Goal: Task Accomplishment & Management: Manage account settings

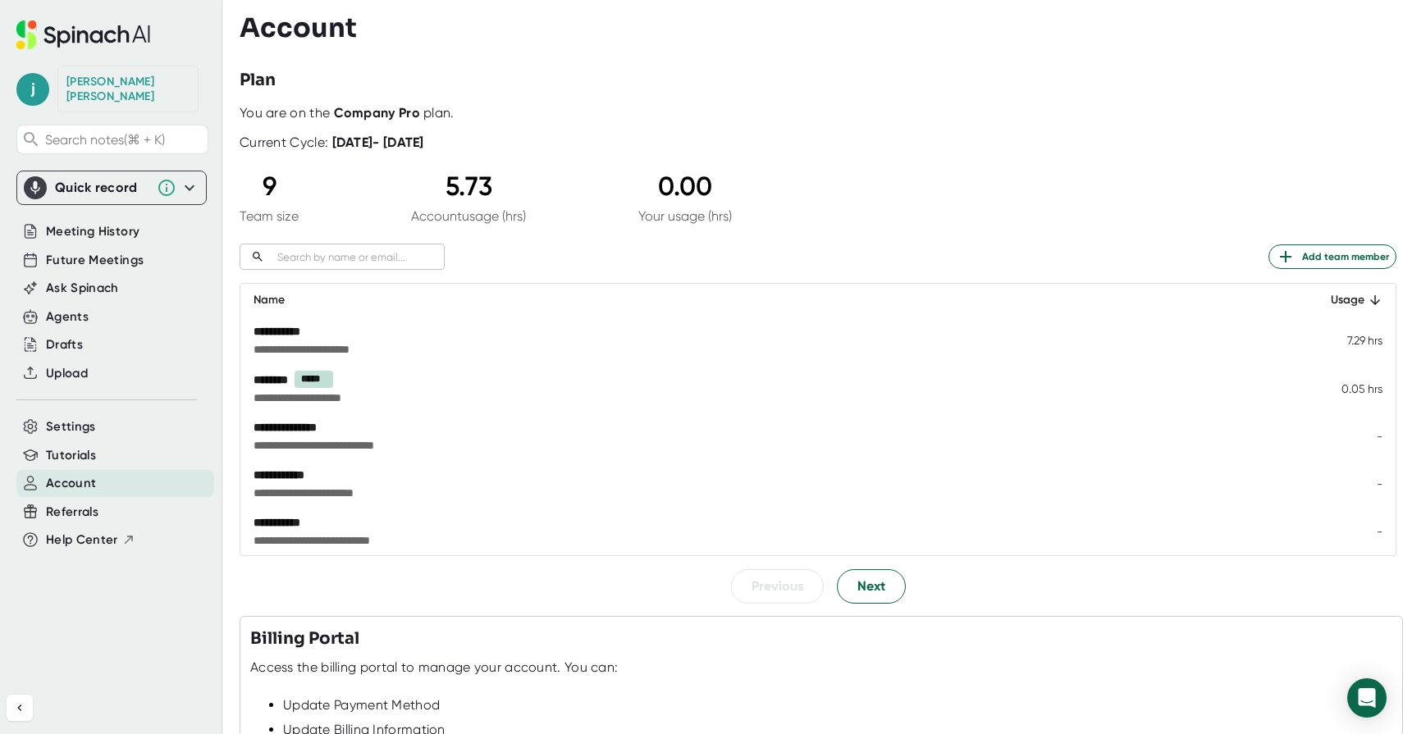
click at [350, 116] on b "Company Pro" at bounding box center [377, 113] width 86 height 16
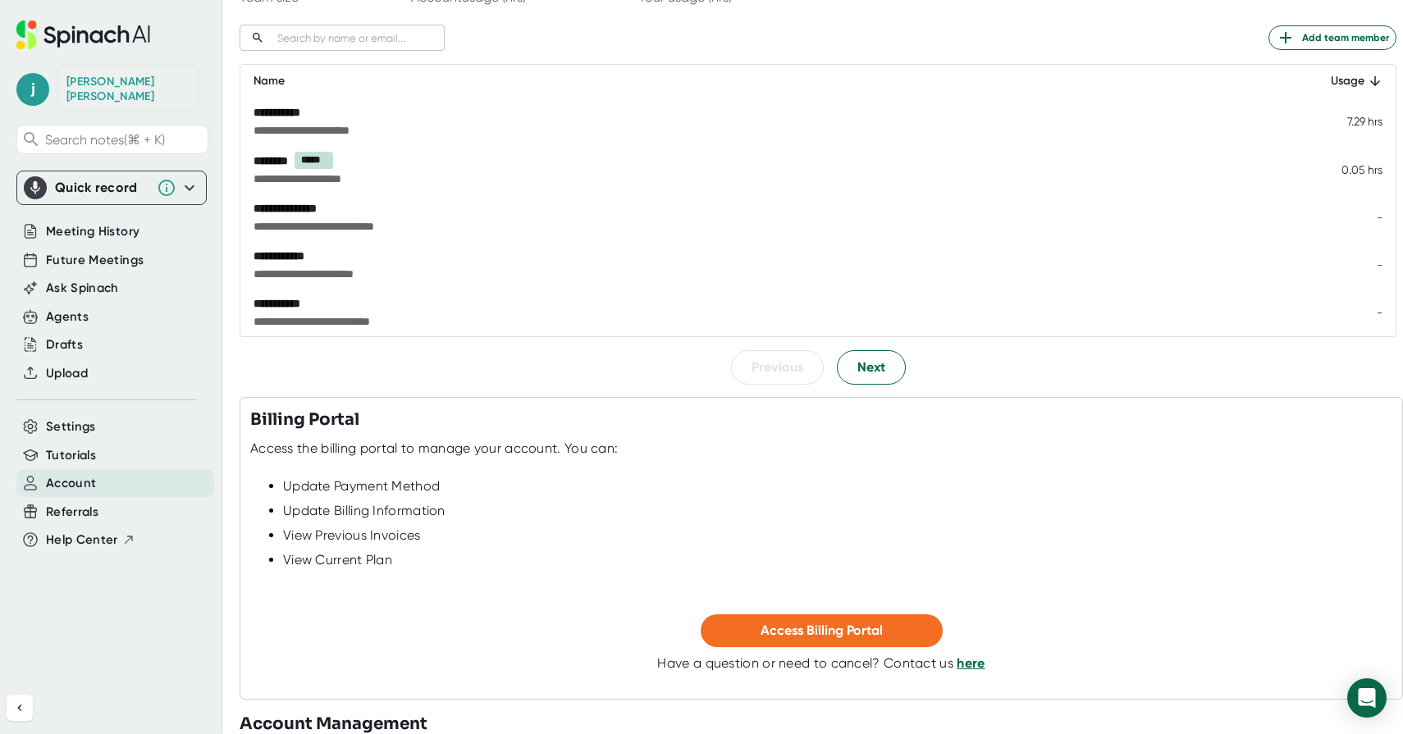
scroll to position [267, 0]
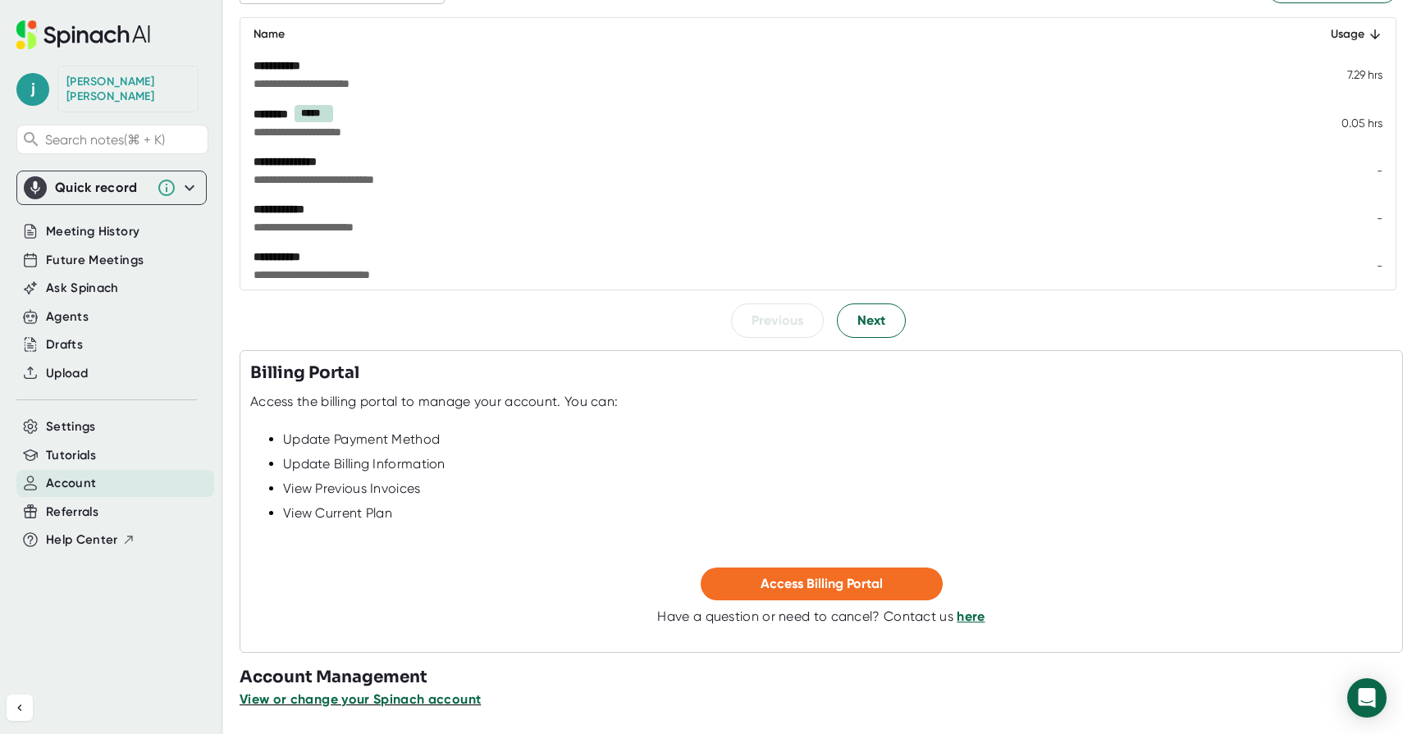
click at [403, 699] on span "View or change your Spinach account" at bounding box center [360, 700] width 241 height 16
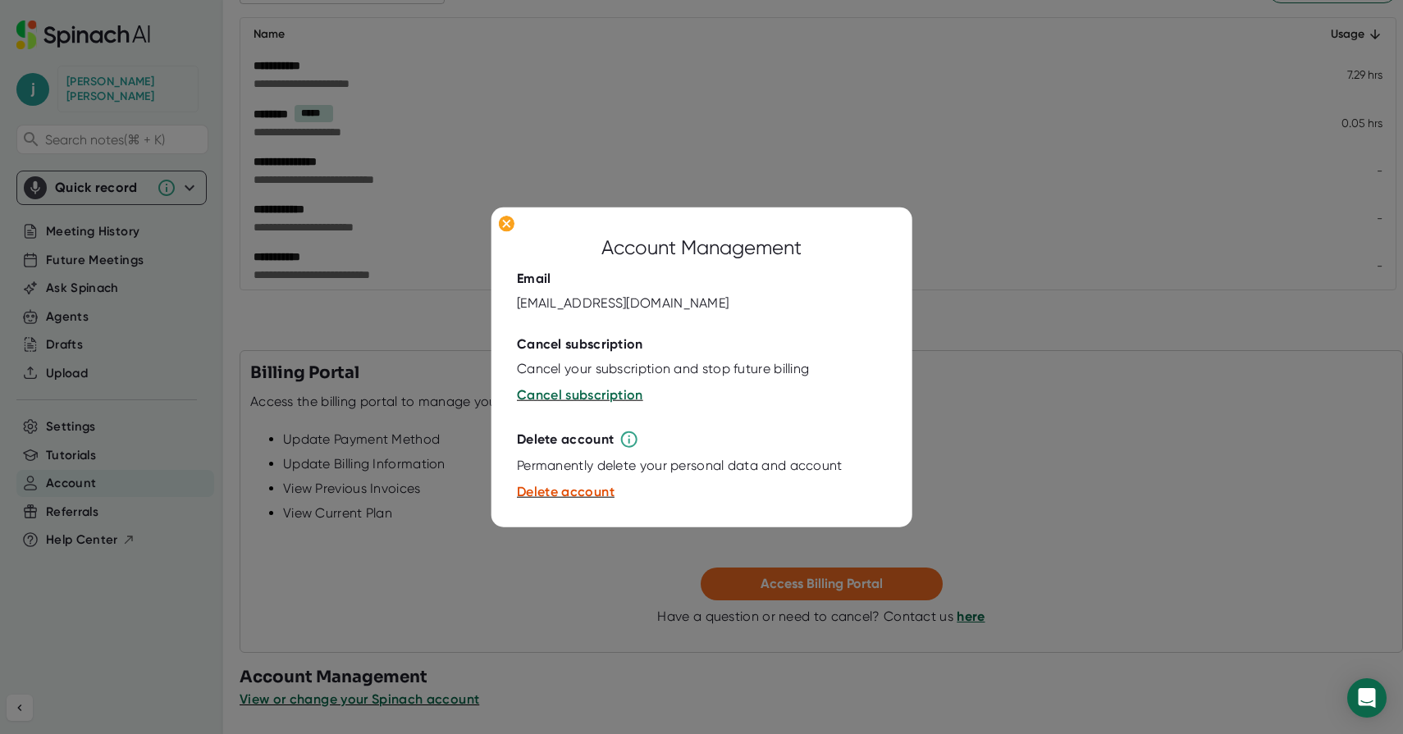
click at [1007, 255] on div at bounding box center [701, 367] width 1403 height 734
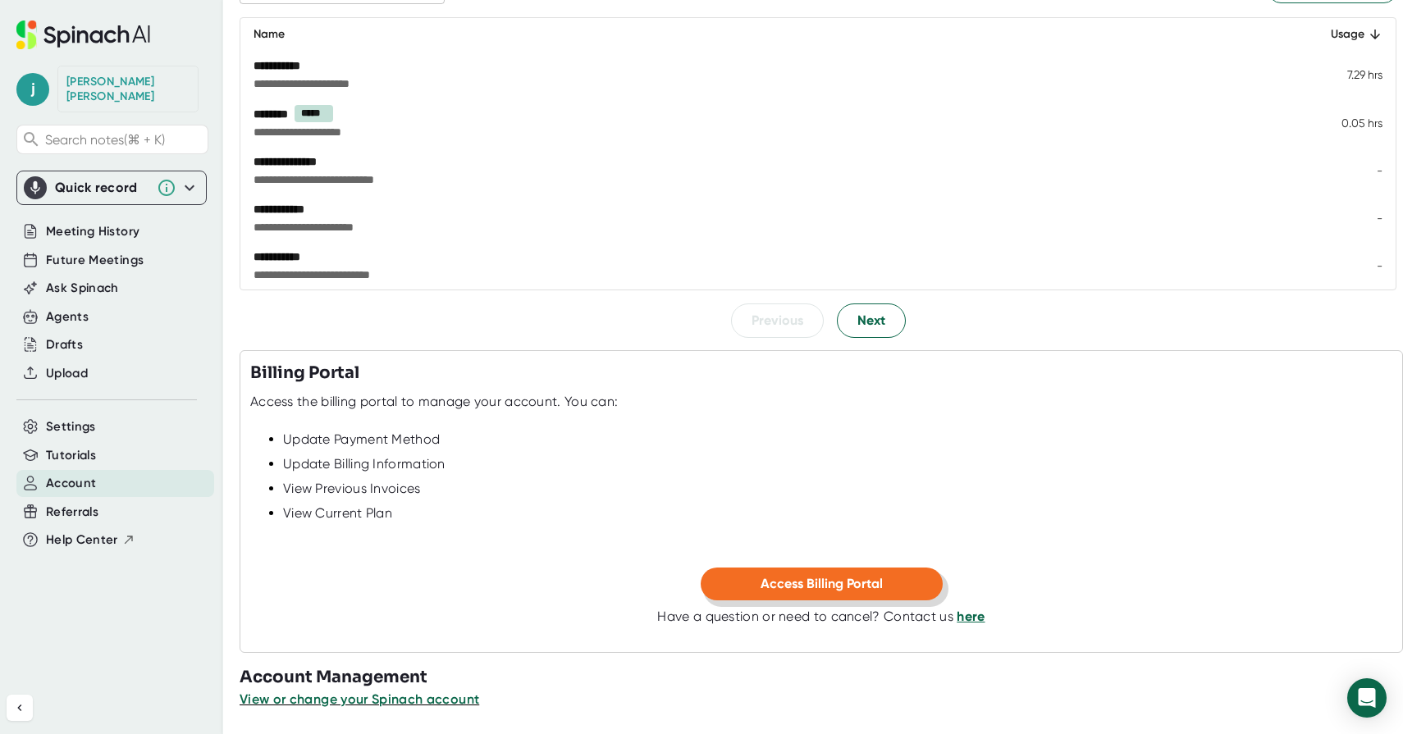
click at [866, 585] on span "Access Billing Portal" at bounding box center [822, 584] width 122 height 16
click at [73, 418] on span "Settings" at bounding box center [71, 427] width 50 height 19
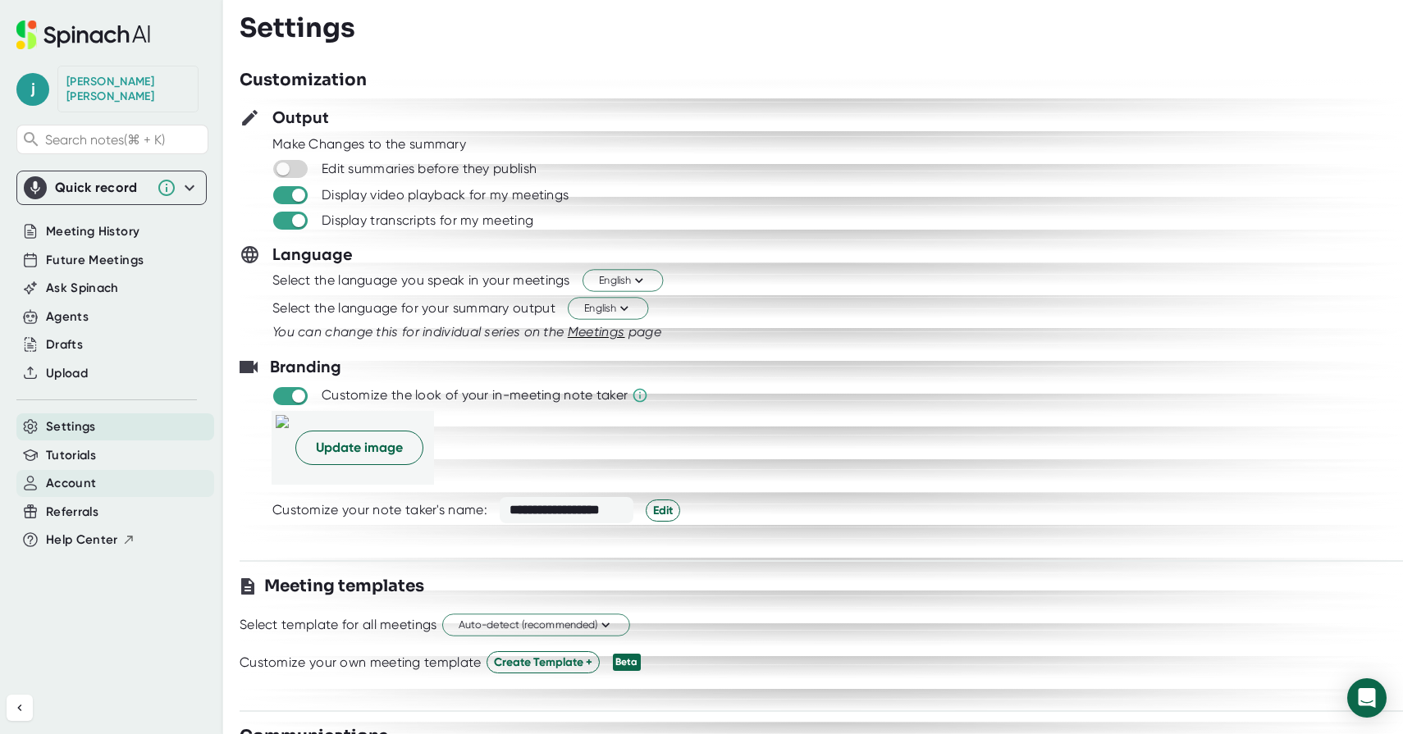
click at [62, 474] on span "Account" at bounding box center [71, 483] width 50 height 19
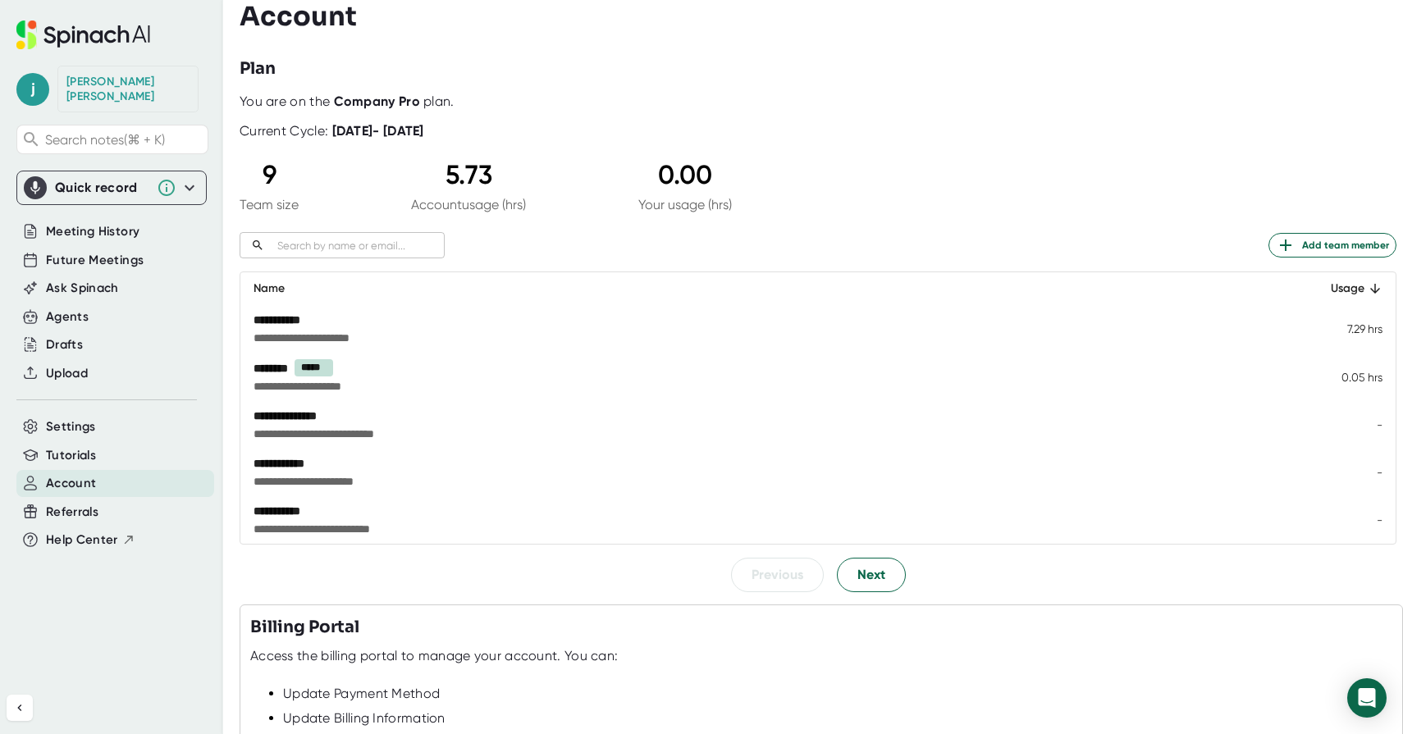
scroll to position [19, 0]
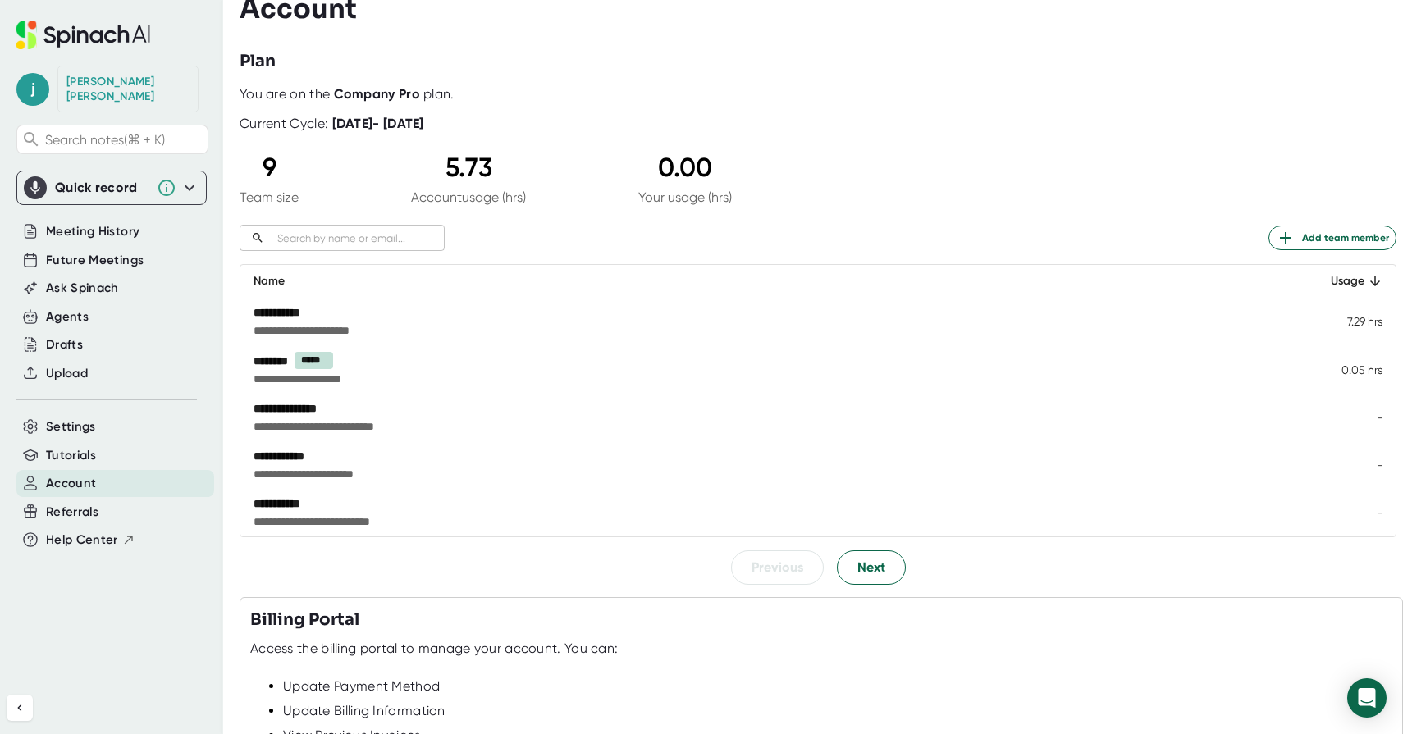
click at [369, 93] on b "Company Pro" at bounding box center [377, 94] width 86 height 16
click at [93, 418] on span "Settings" at bounding box center [71, 427] width 50 height 19
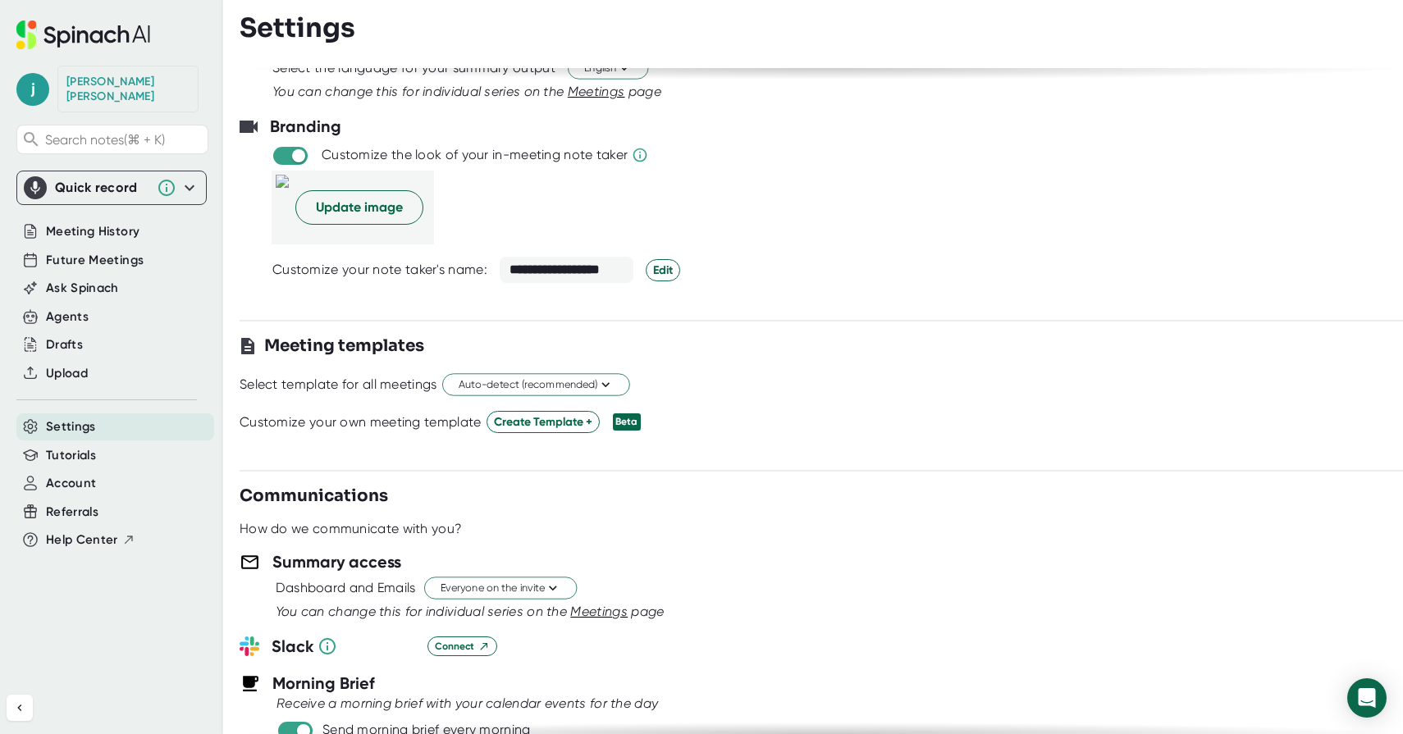
scroll to position [245, 0]
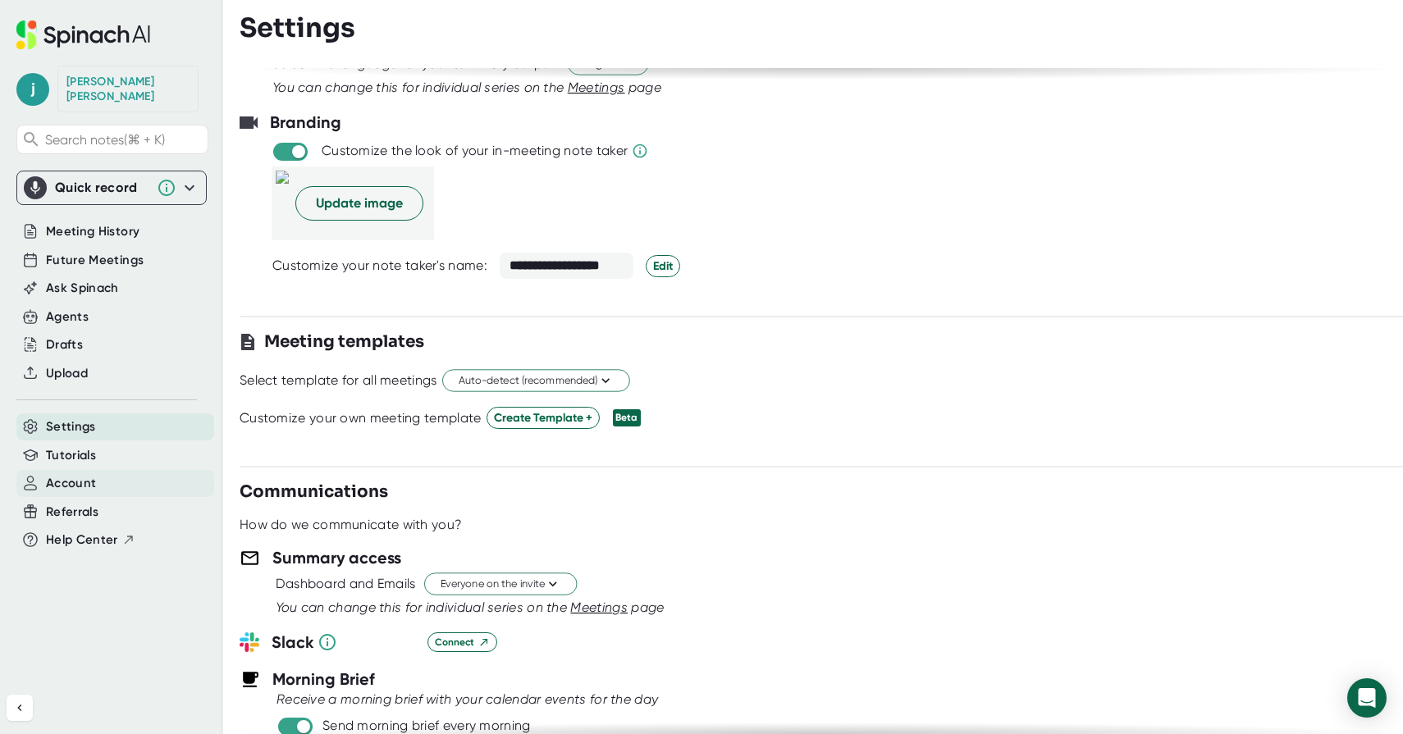
click at [78, 474] on span "Account" at bounding box center [71, 483] width 50 height 19
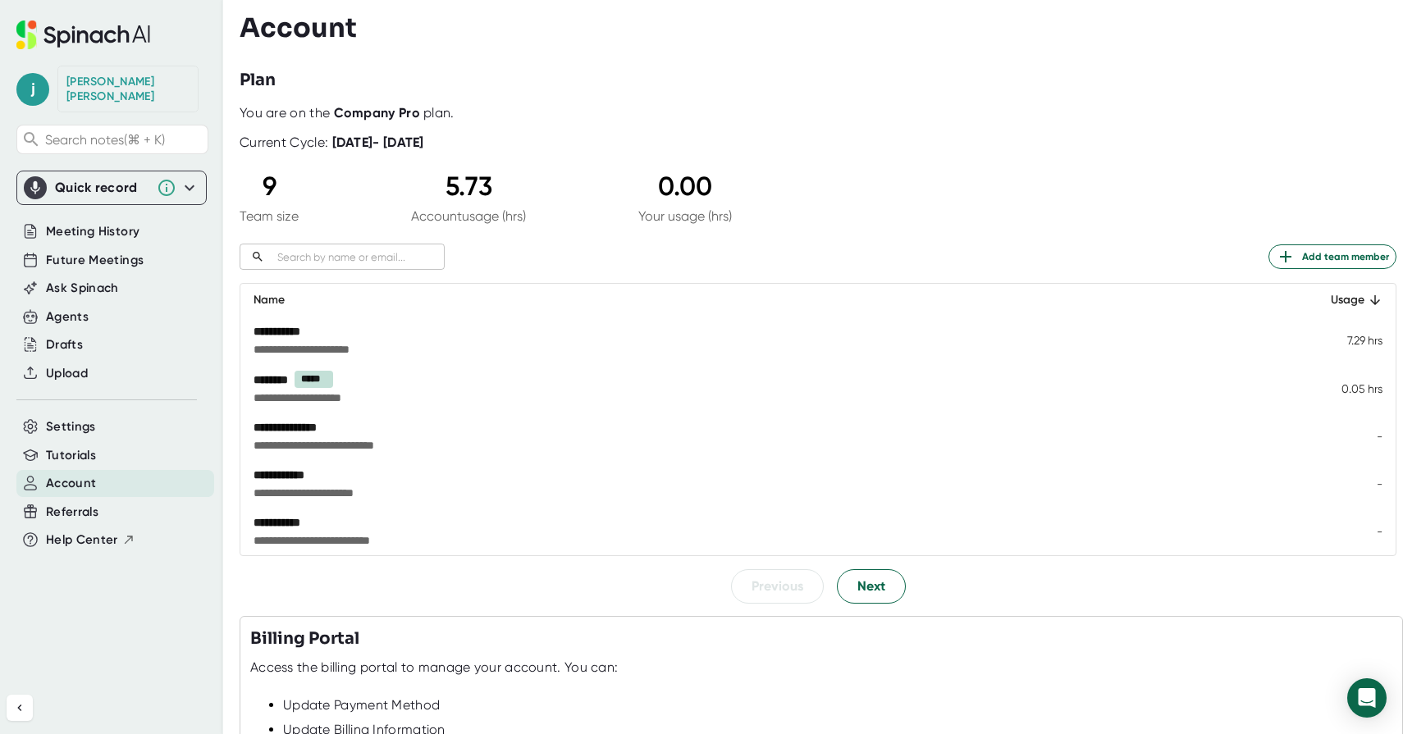
click at [360, 118] on b "Company Pro" at bounding box center [377, 113] width 86 height 16
click at [372, 148] on b "[DATE] - [DATE]" at bounding box center [378, 143] width 92 height 16
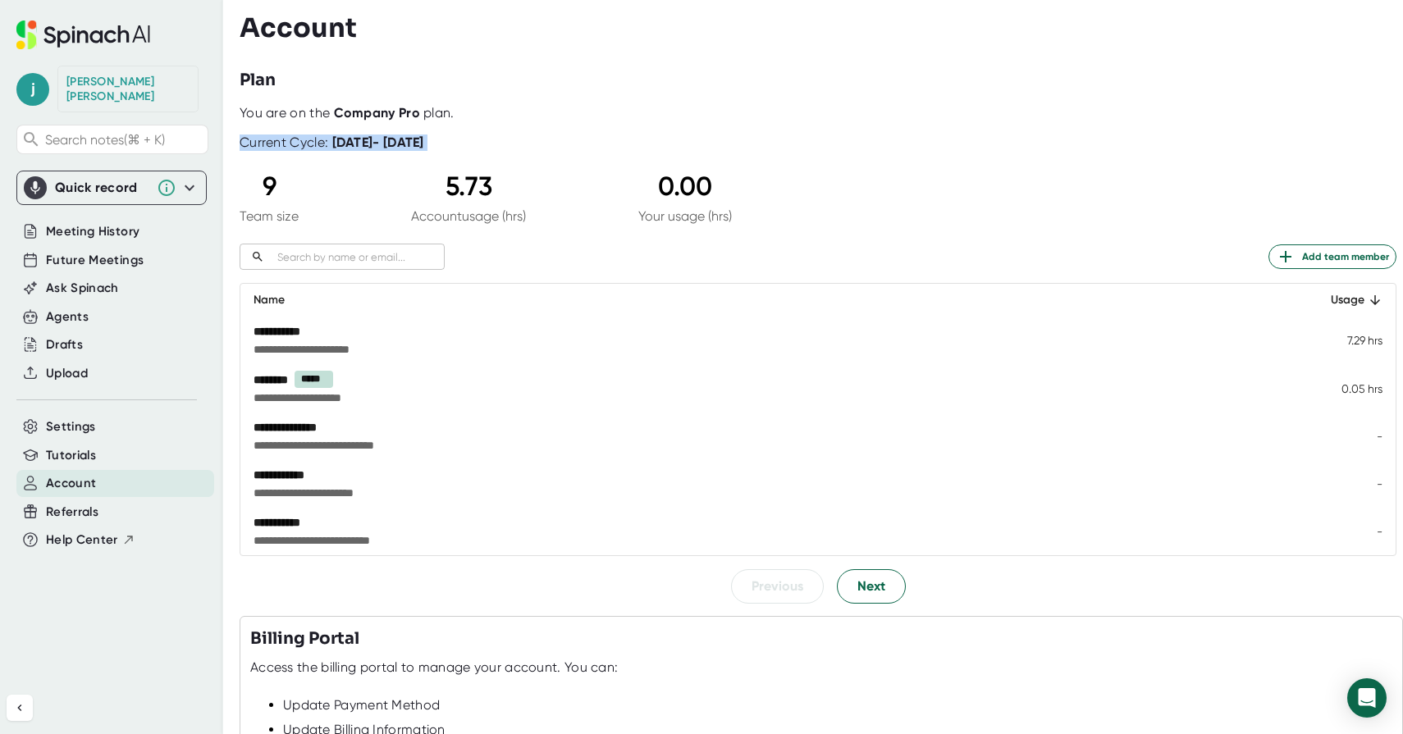
click at [372, 148] on b "[DATE] - [DATE]" at bounding box center [378, 143] width 92 height 16
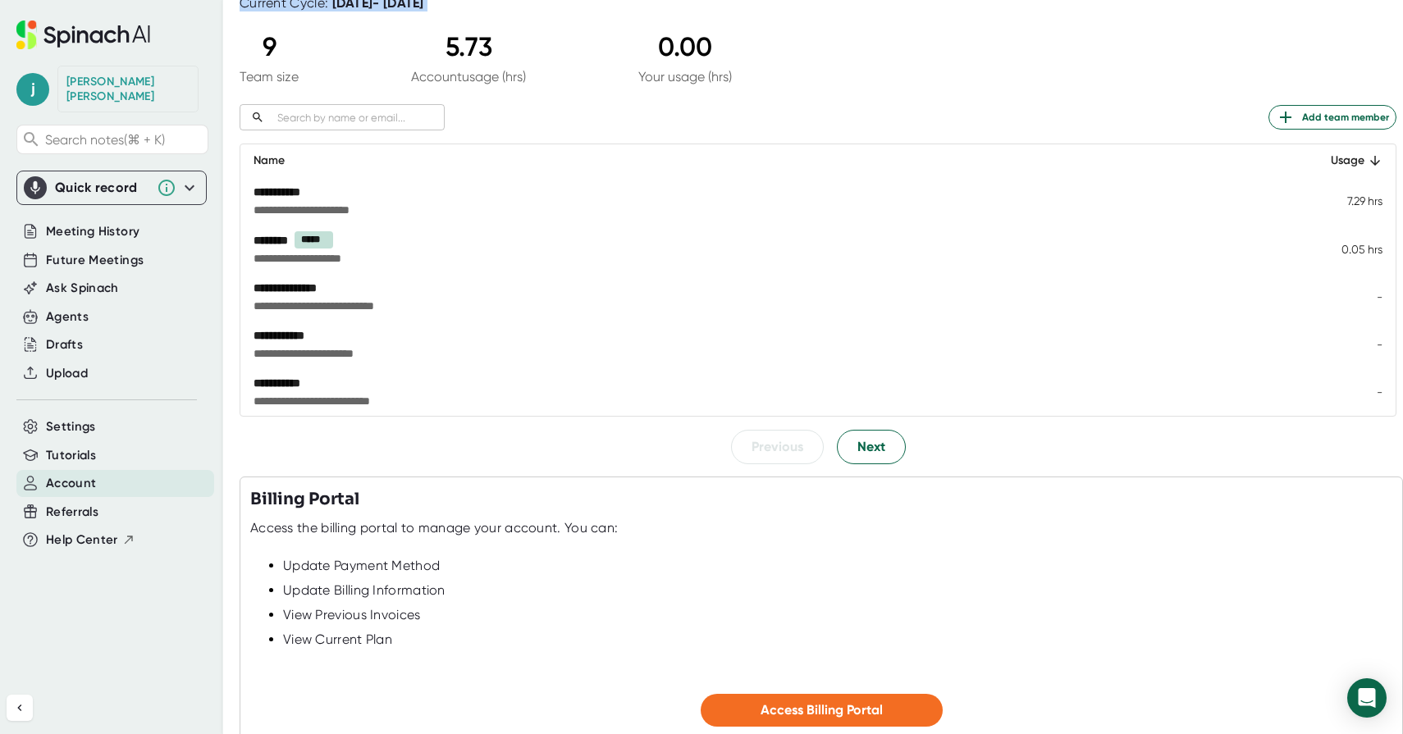
scroll to position [267, 0]
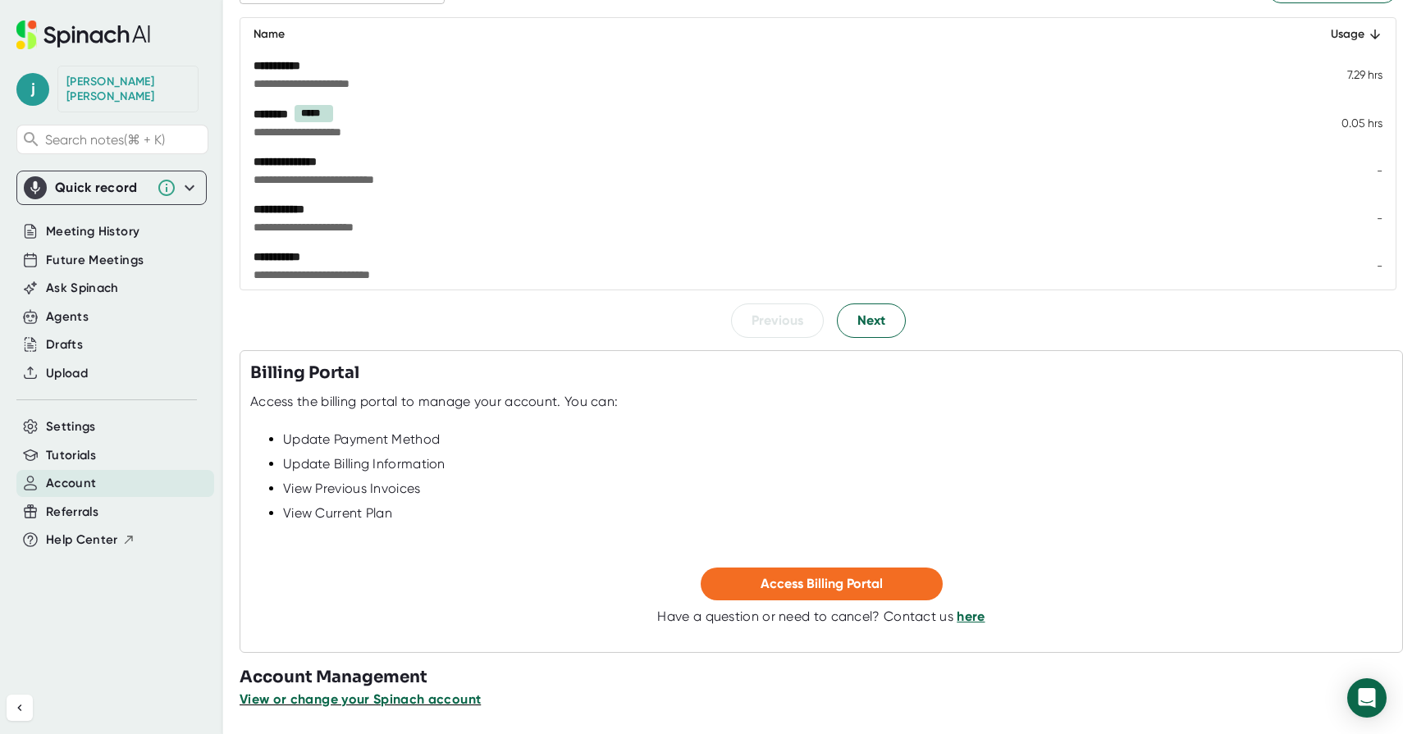
click at [379, 702] on span "View or change your Spinach account" at bounding box center [360, 700] width 241 height 16
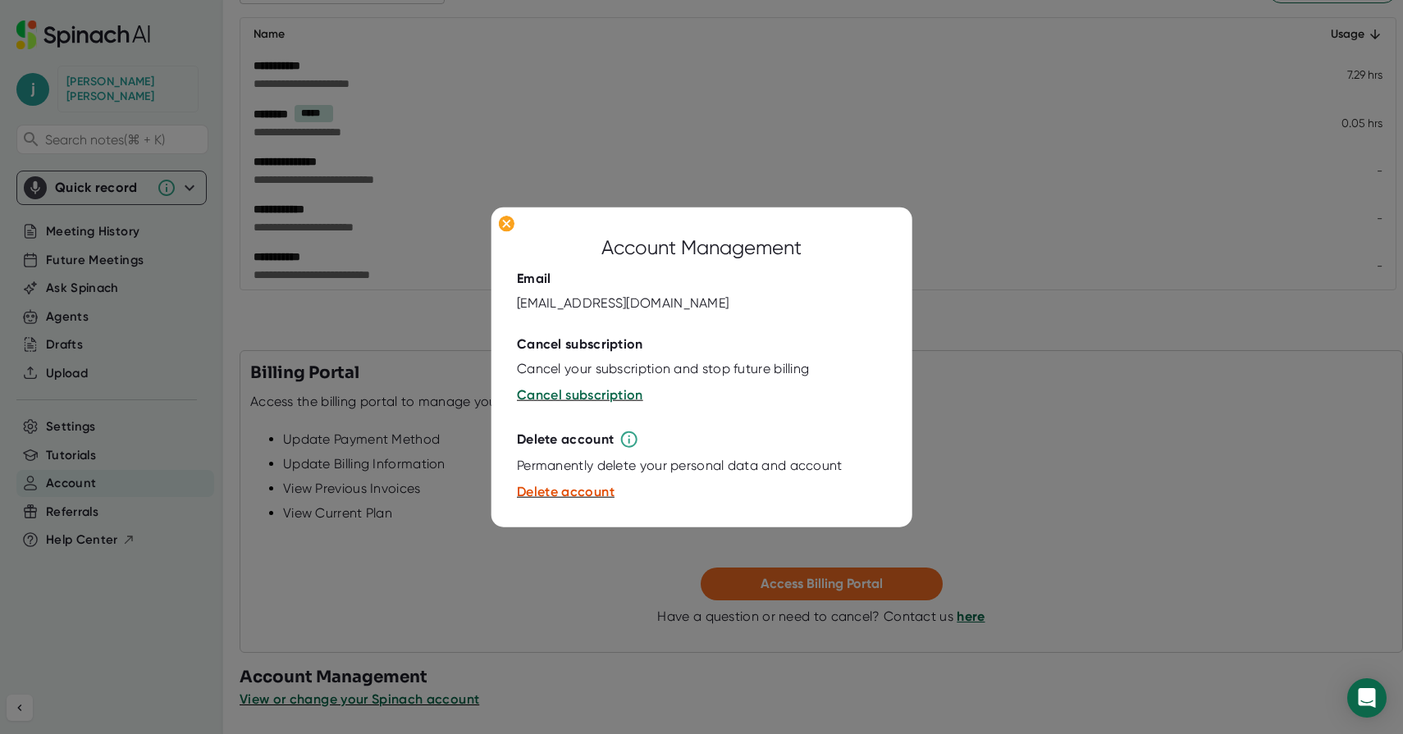
click at [1077, 267] on div at bounding box center [701, 367] width 1403 height 734
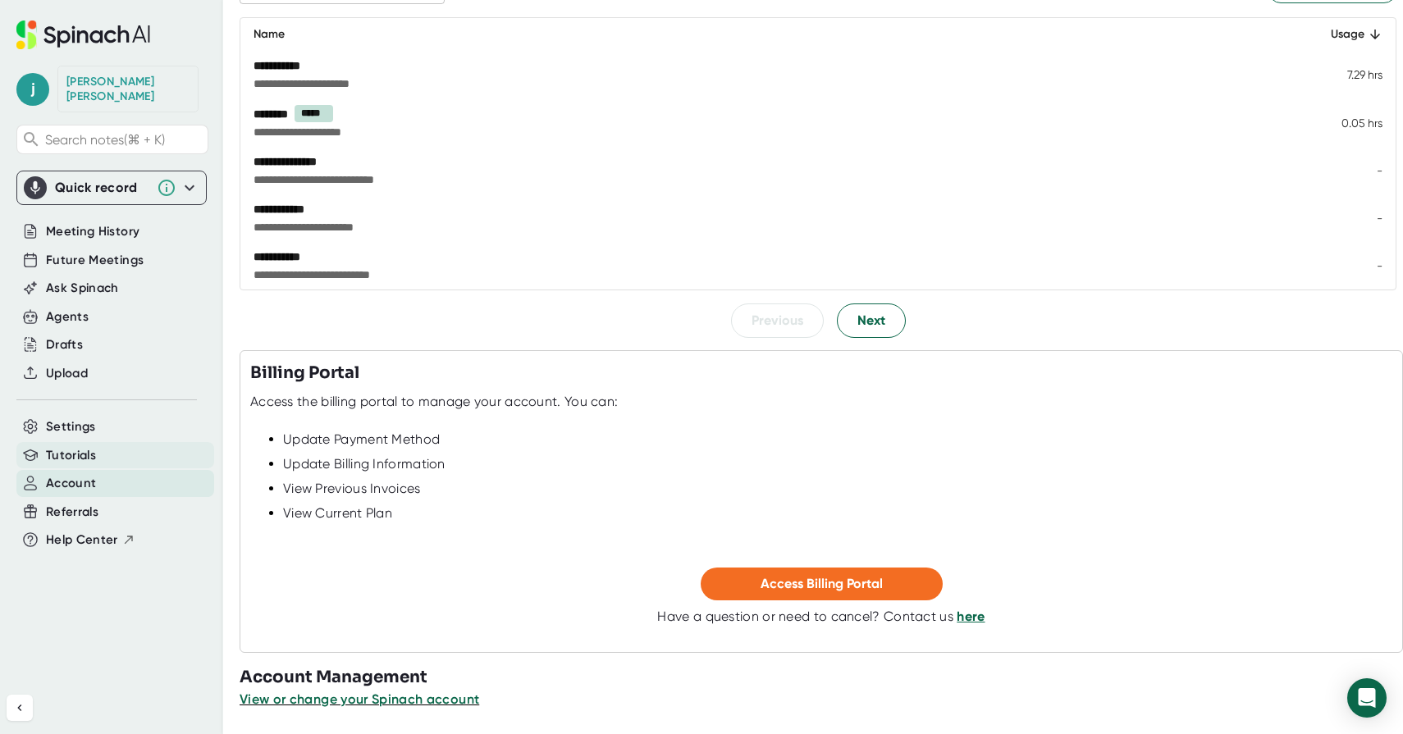
click at [71, 446] on span "Tutorials" at bounding box center [71, 455] width 50 height 19
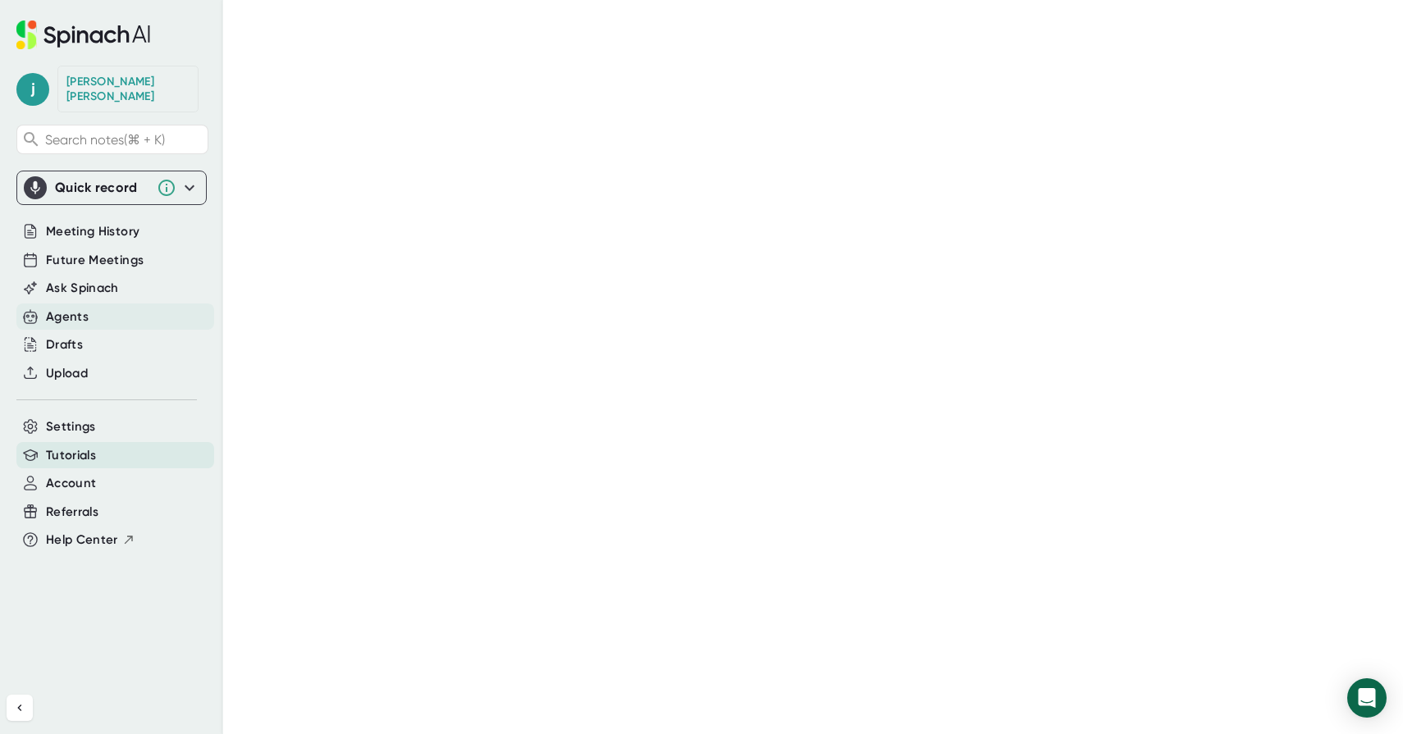
click at [59, 308] on div "Agents" at bounding box center [67, 317] width 43 height 19
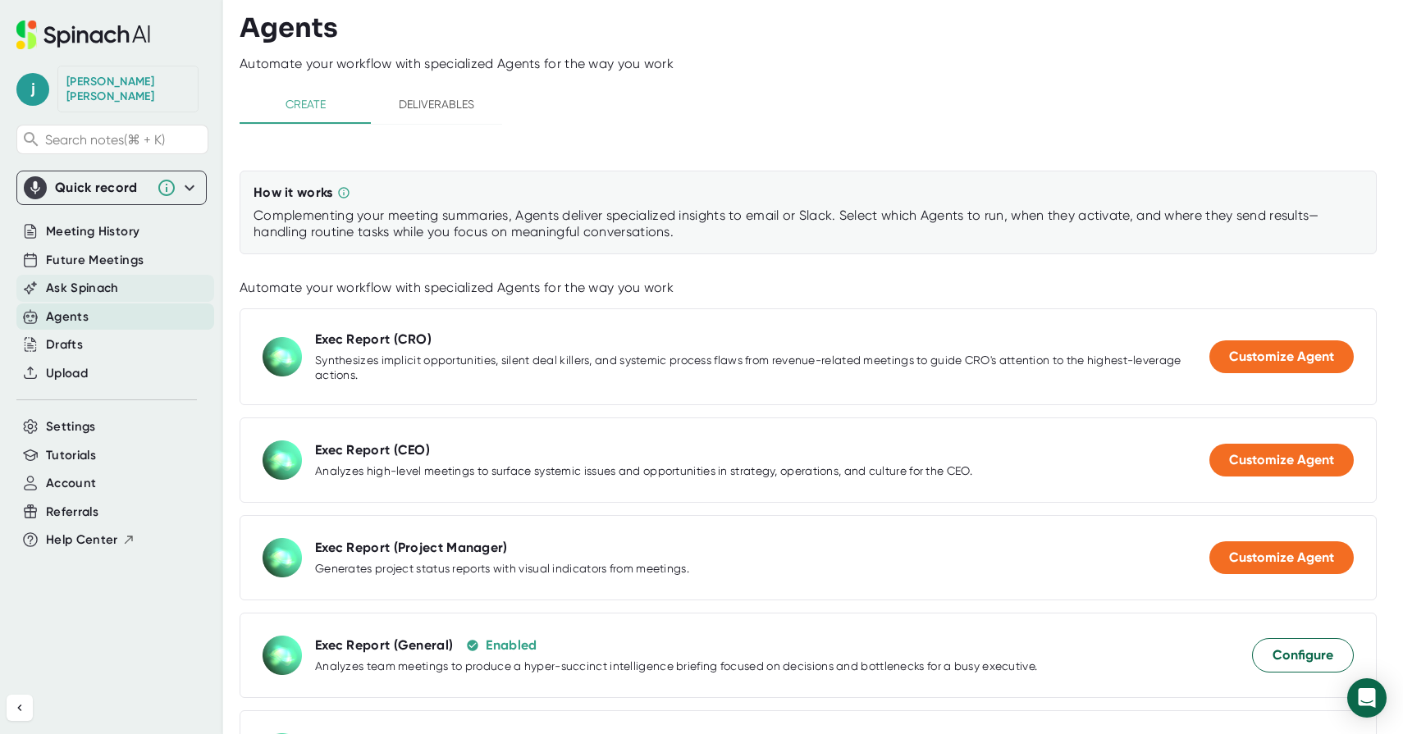
click at [130, 276] on div "Ask Spinach" at bounding box center [115, 288] width 198 height 27
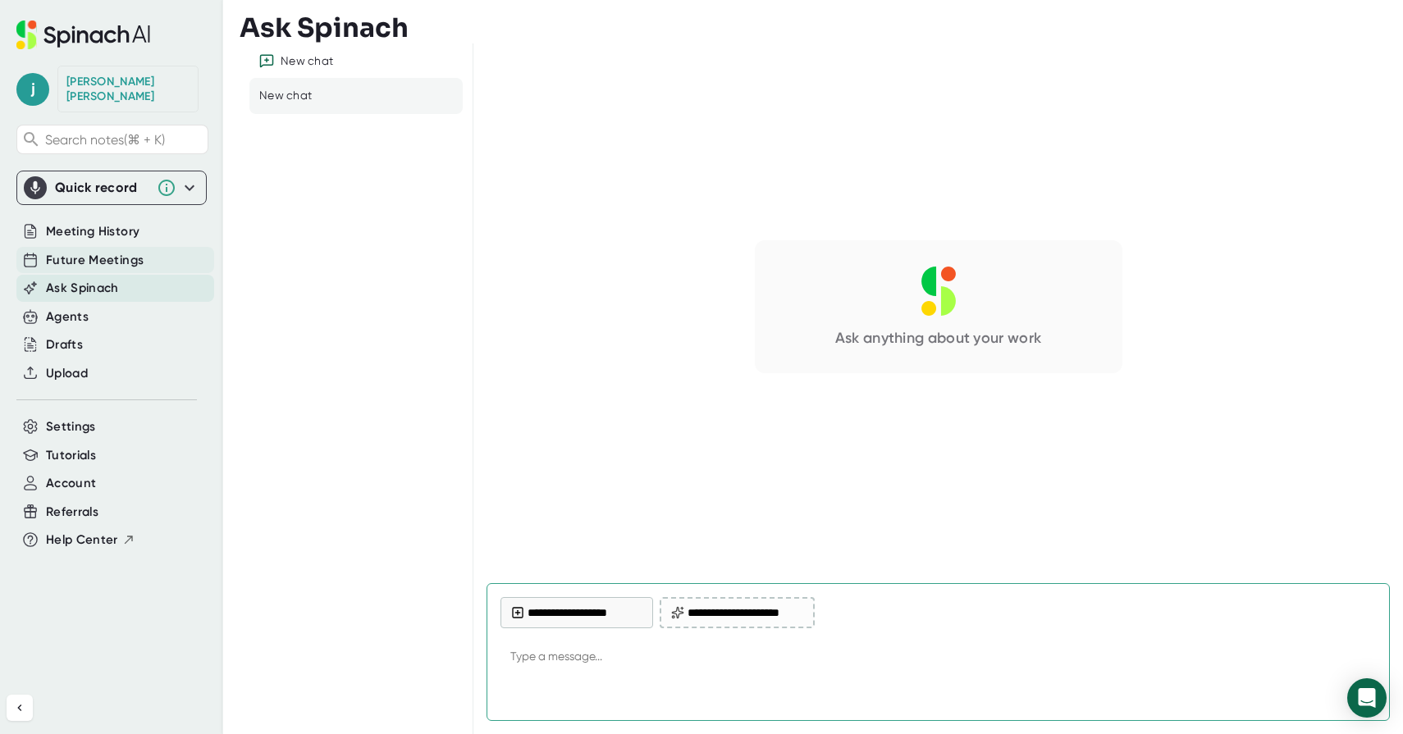
type textarea "x"
click at [102, 251] on span "Future Meetings" at bounding box center [95, 260] width 98 height 19
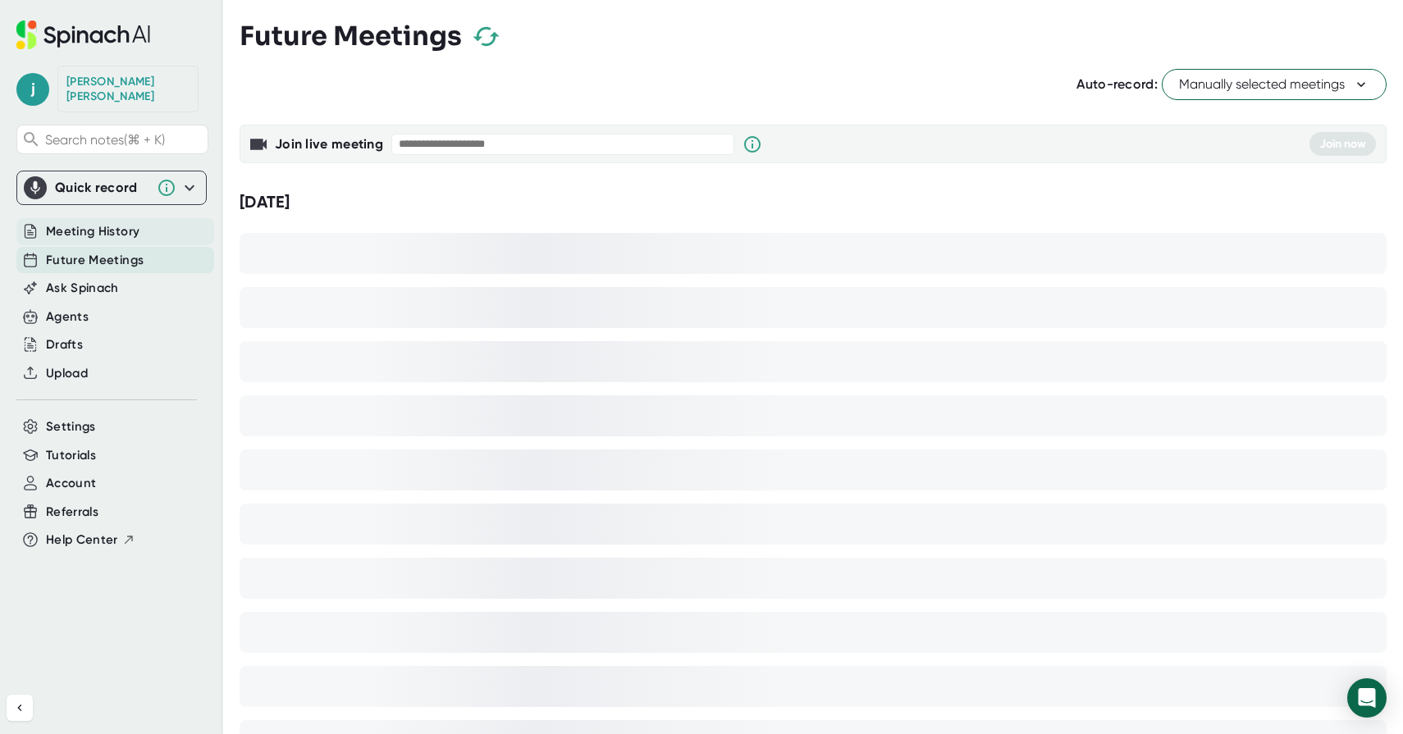
click at [85, 222] on span "Meeting History" at bounding box center [93, 231] width 94 height 19
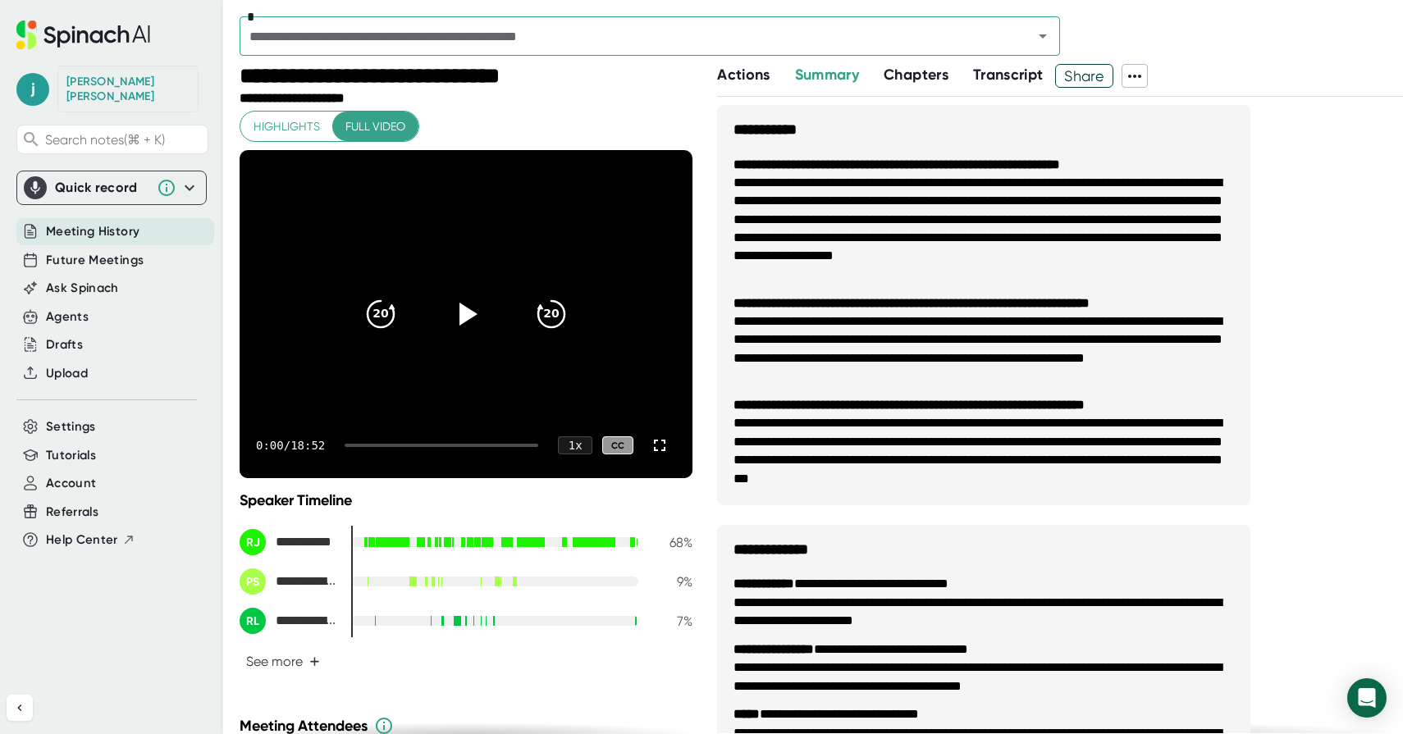
scroll to position [768, 0]
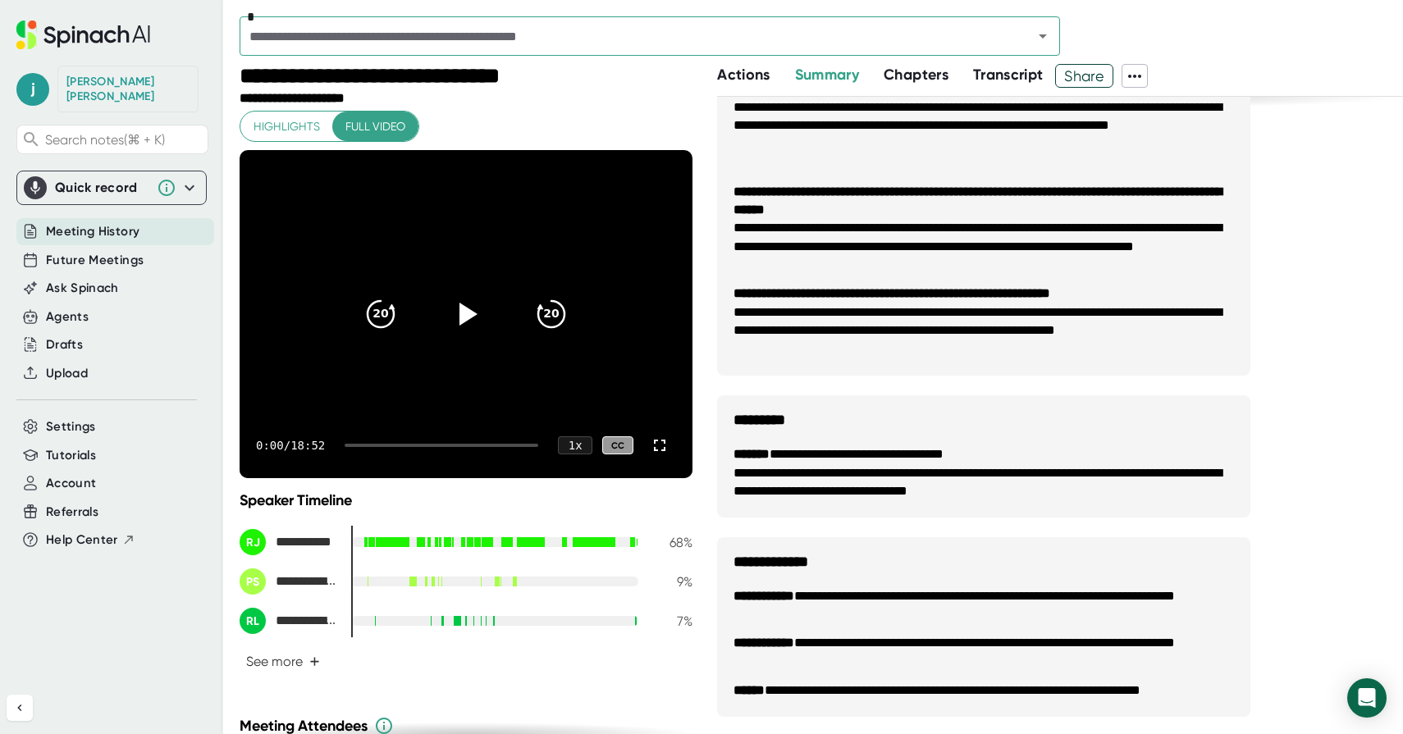
click at [78, 388] on div "[PERSON_NAME] Search notes (⌘ + K) Quick record Include tab audio Start Recordi…" at bounding box center [111, 334] width 223 height 669
